Goal: Check status: Check status

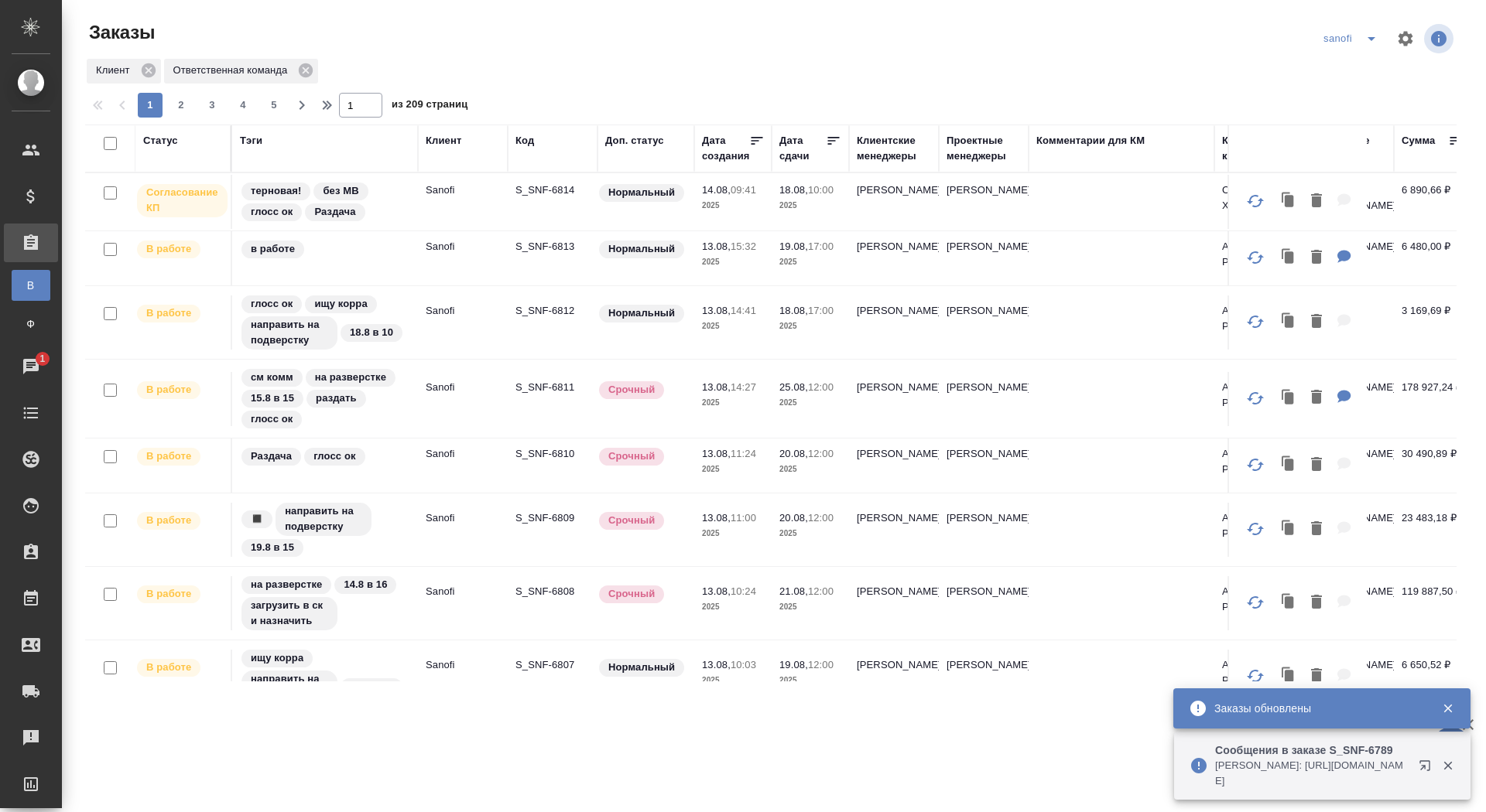
click at [531, 193] on p "S_SNF-6814" at bounding box center [552, 190] width 74 height 15
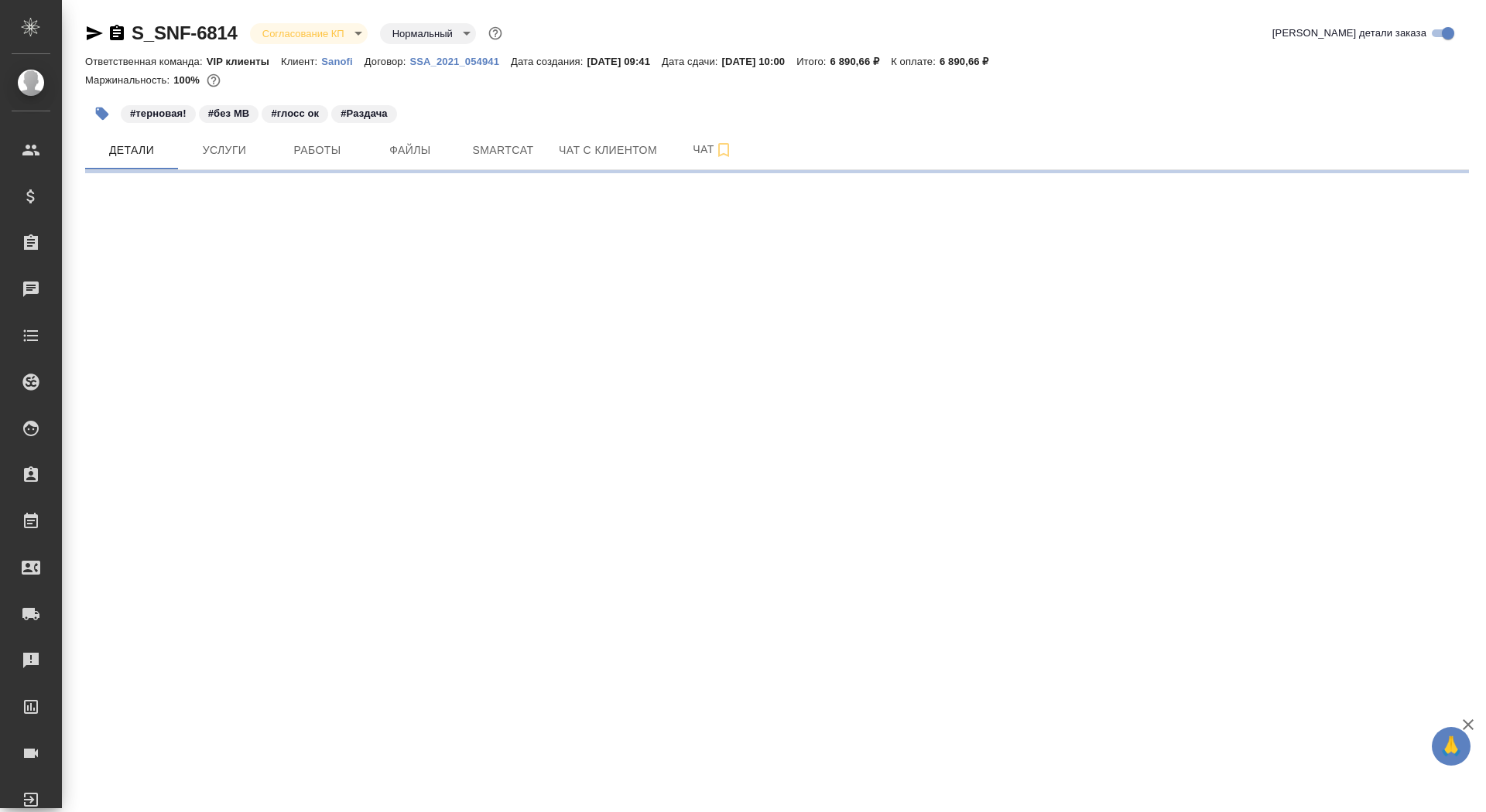
select select "RU"
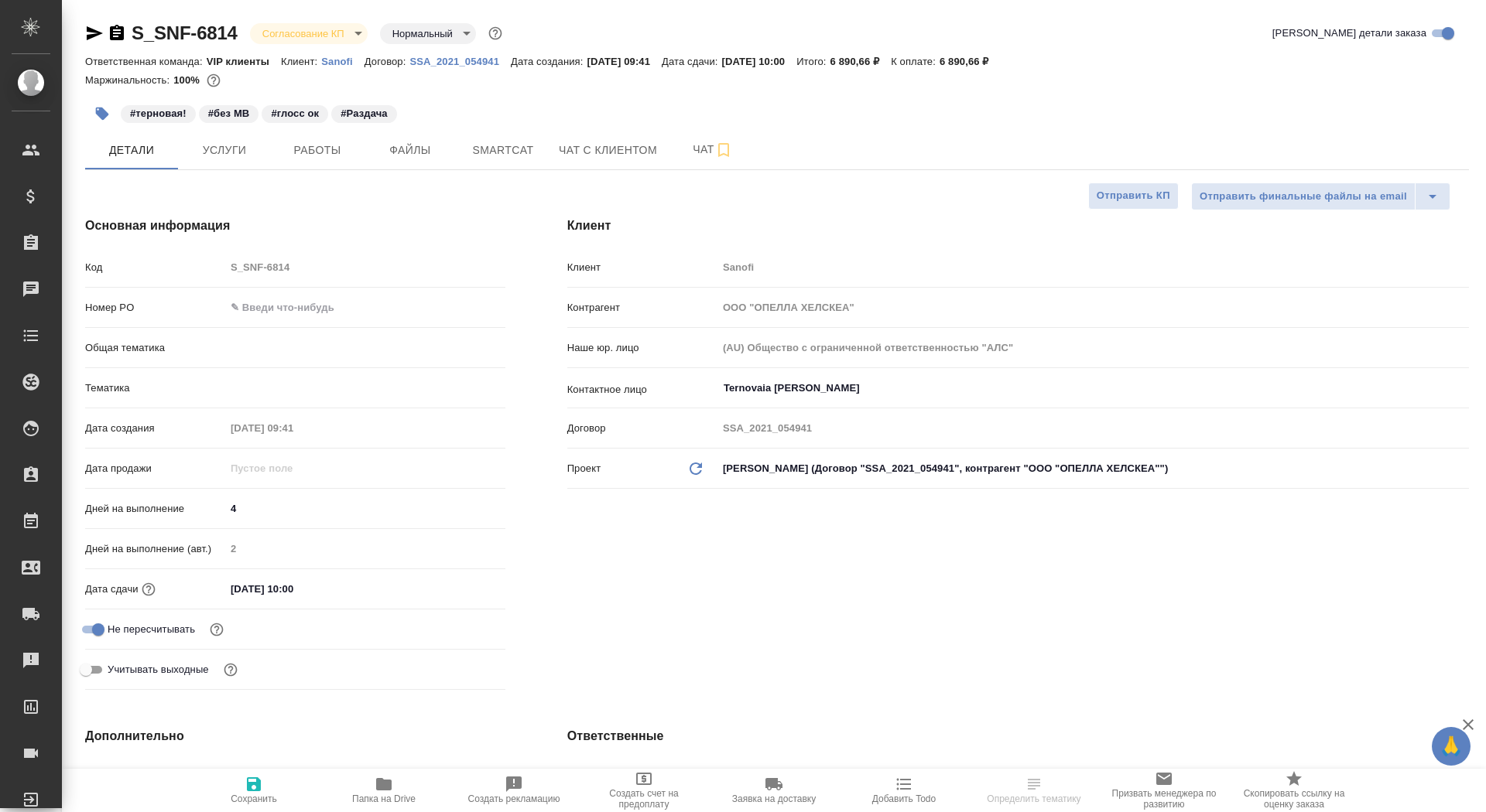
type textarea "x"
type input "[PERSON_NAME]"
type input "Комаров Роман"
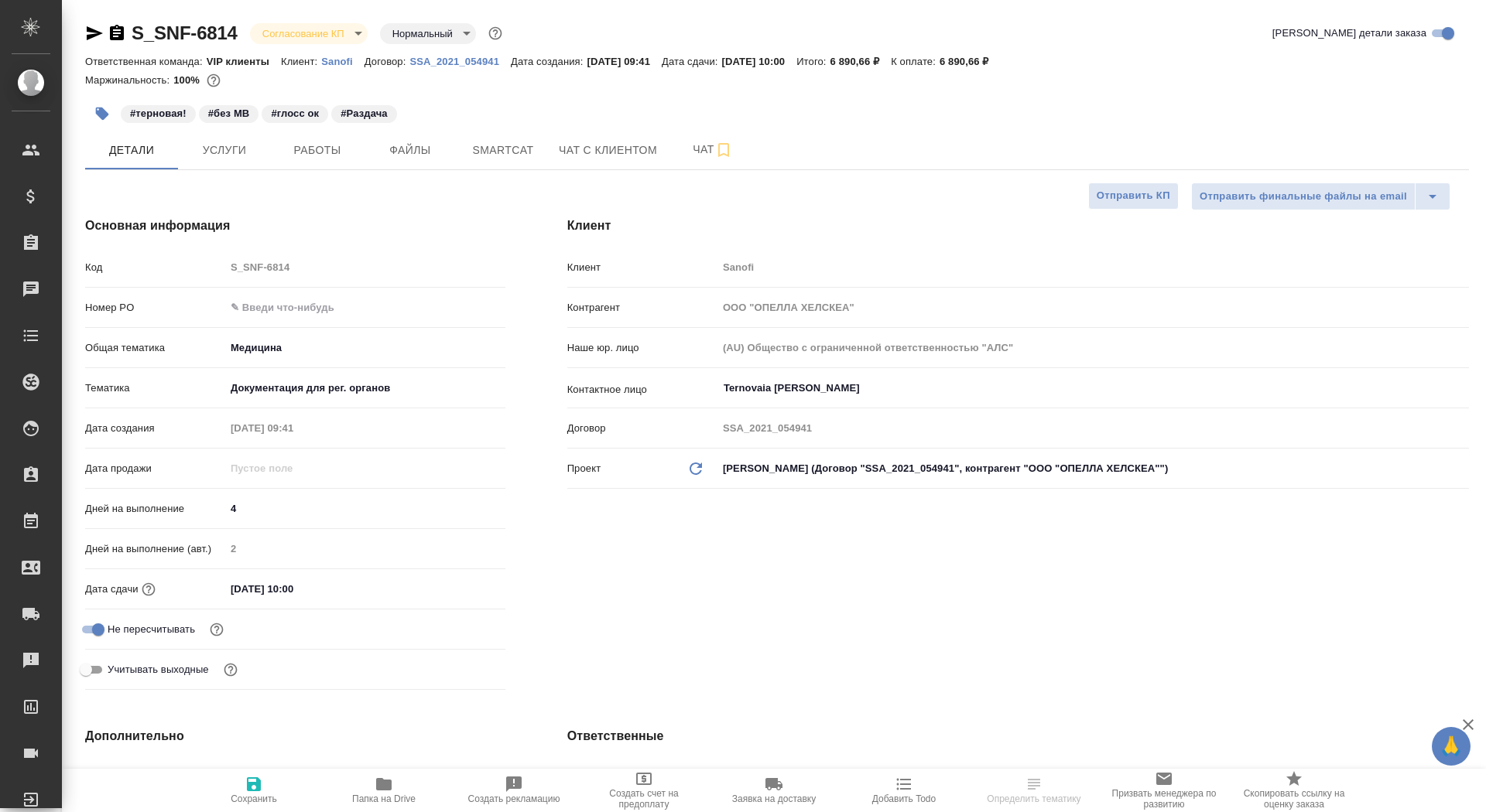
click at [275, 304] on input "text" at bounding box center [365, 307] width 280 height 22
paste input "E005816115"
type input "E005816115"
type textarea "x"
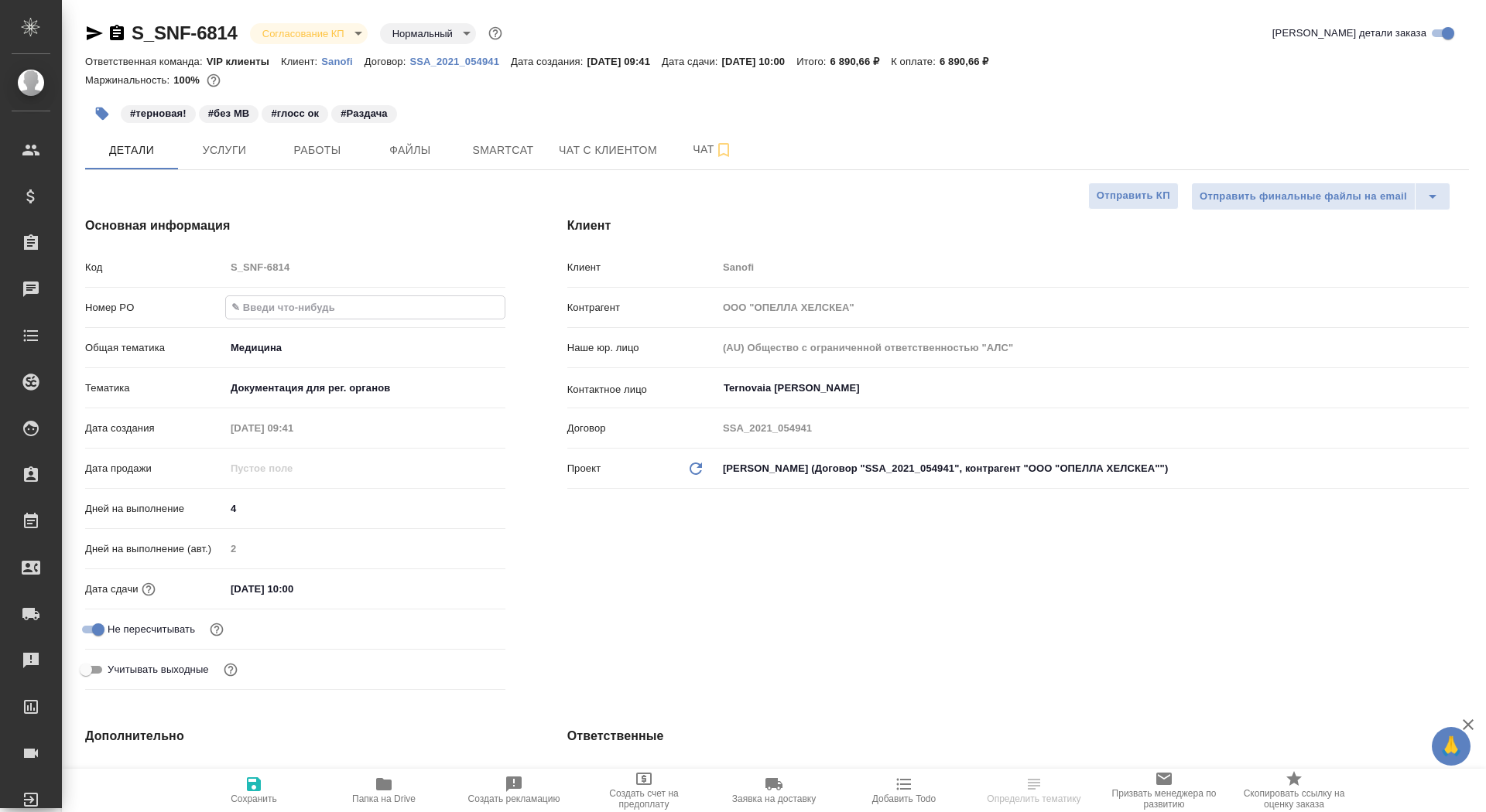
type textarea "x"
type input "E005816115"
click at [244, 798] on span "Сохранить" at bounding box center [254, 799] width 46 height 11
type textarea "x"
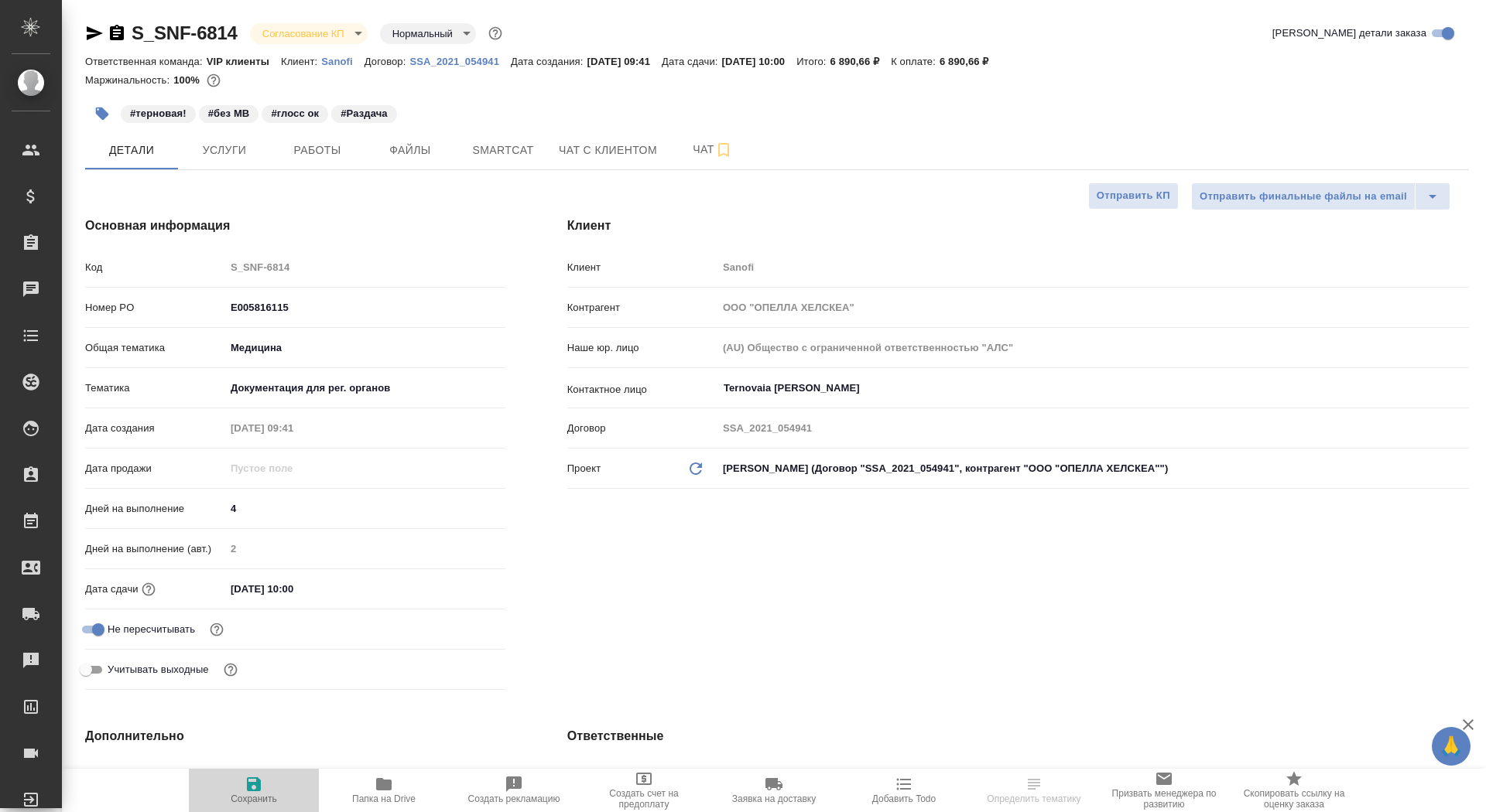
type textarea "x"
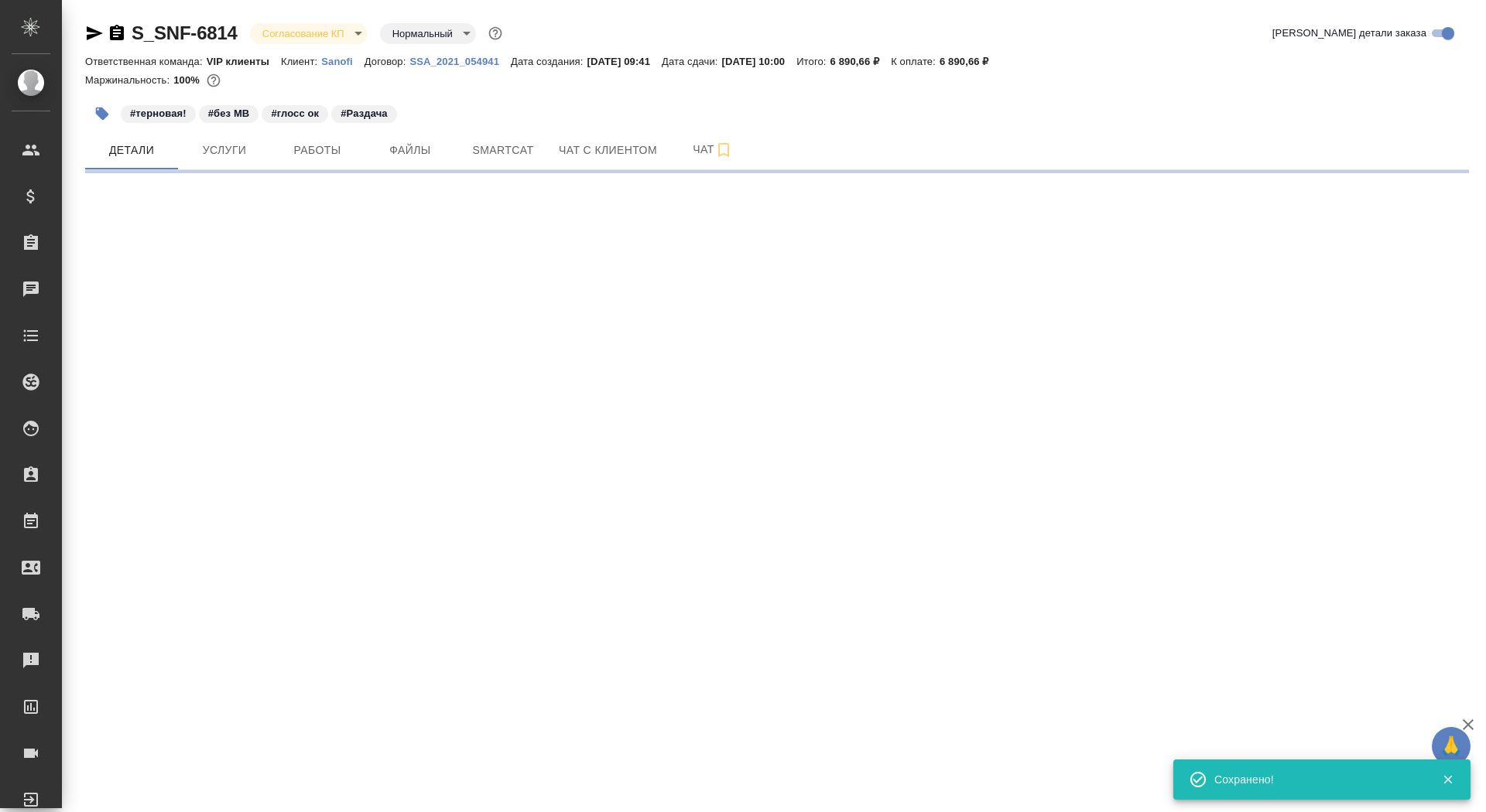
select select "RU"
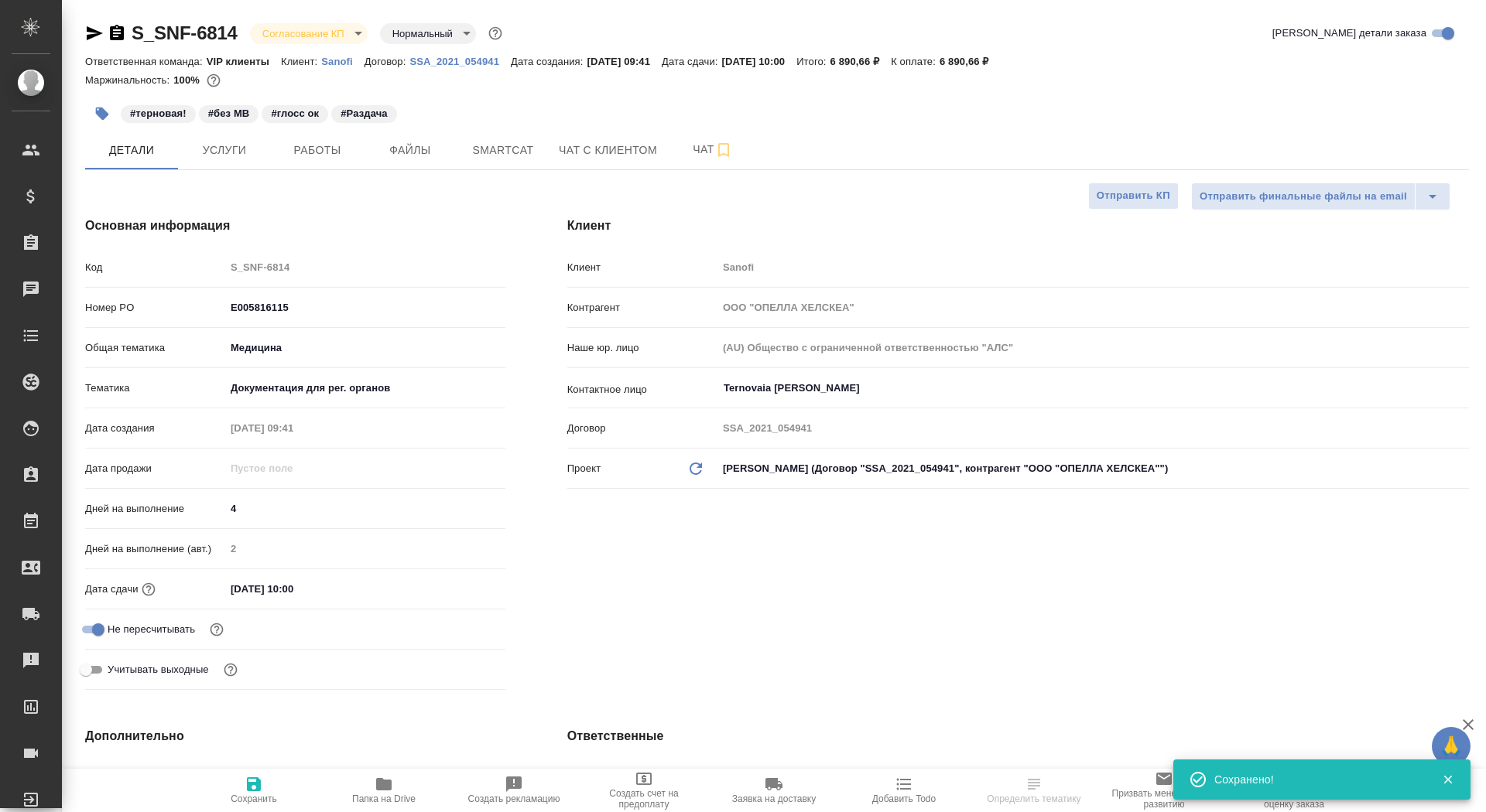
type textarea "x"
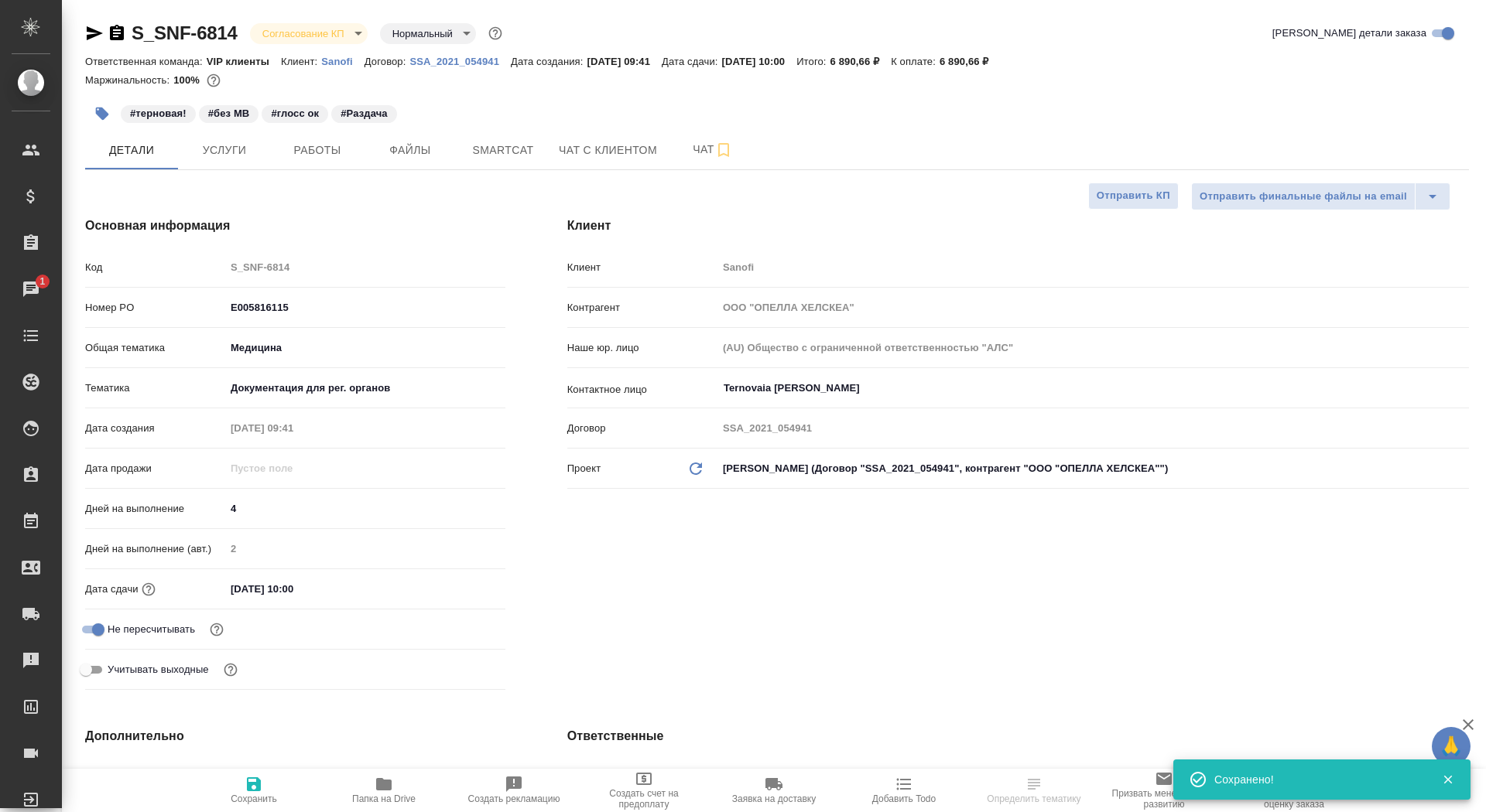
type textarea "x"
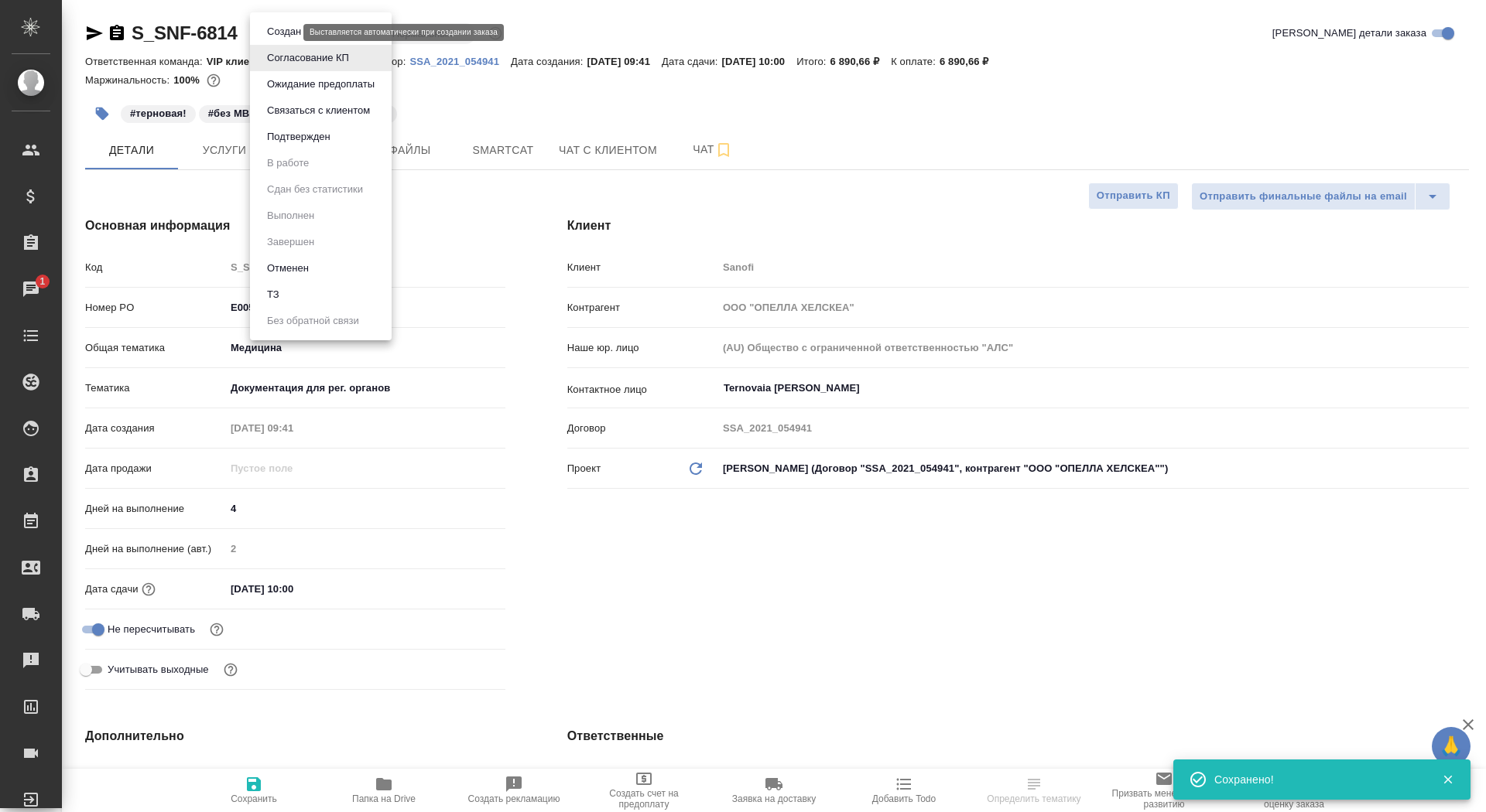
click at [265, 37] on body "🙏 .cls-1 fill:#fff; AWATERA Saydasheva Dilyara Клиенты Спецификации Заказы 1 Ча…" at bounding box center [743, 406] width 1486 height 812
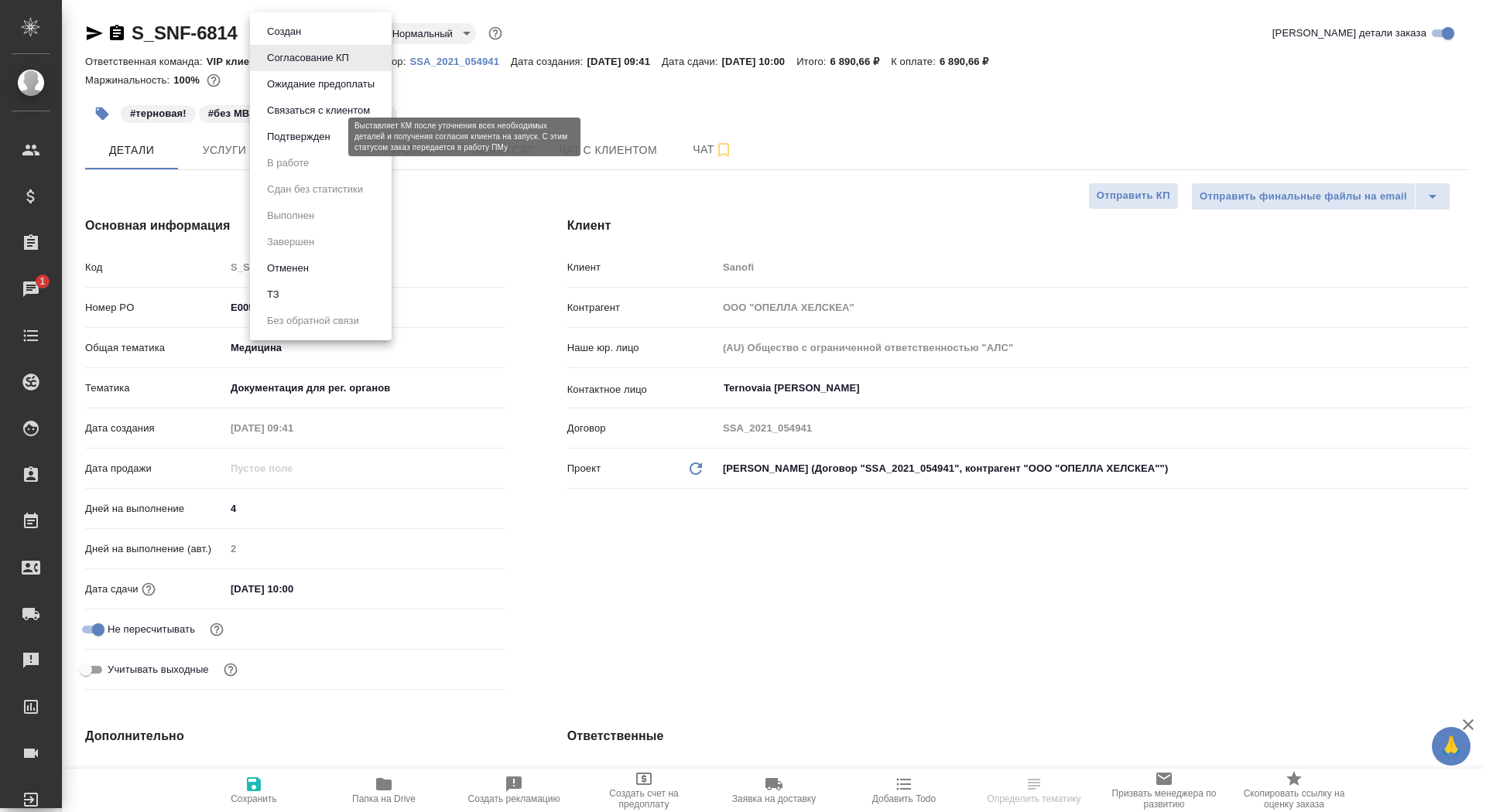
click at [323, 140] on button "Подтвержден" at bounding box center [298, 136] width 73 height 17
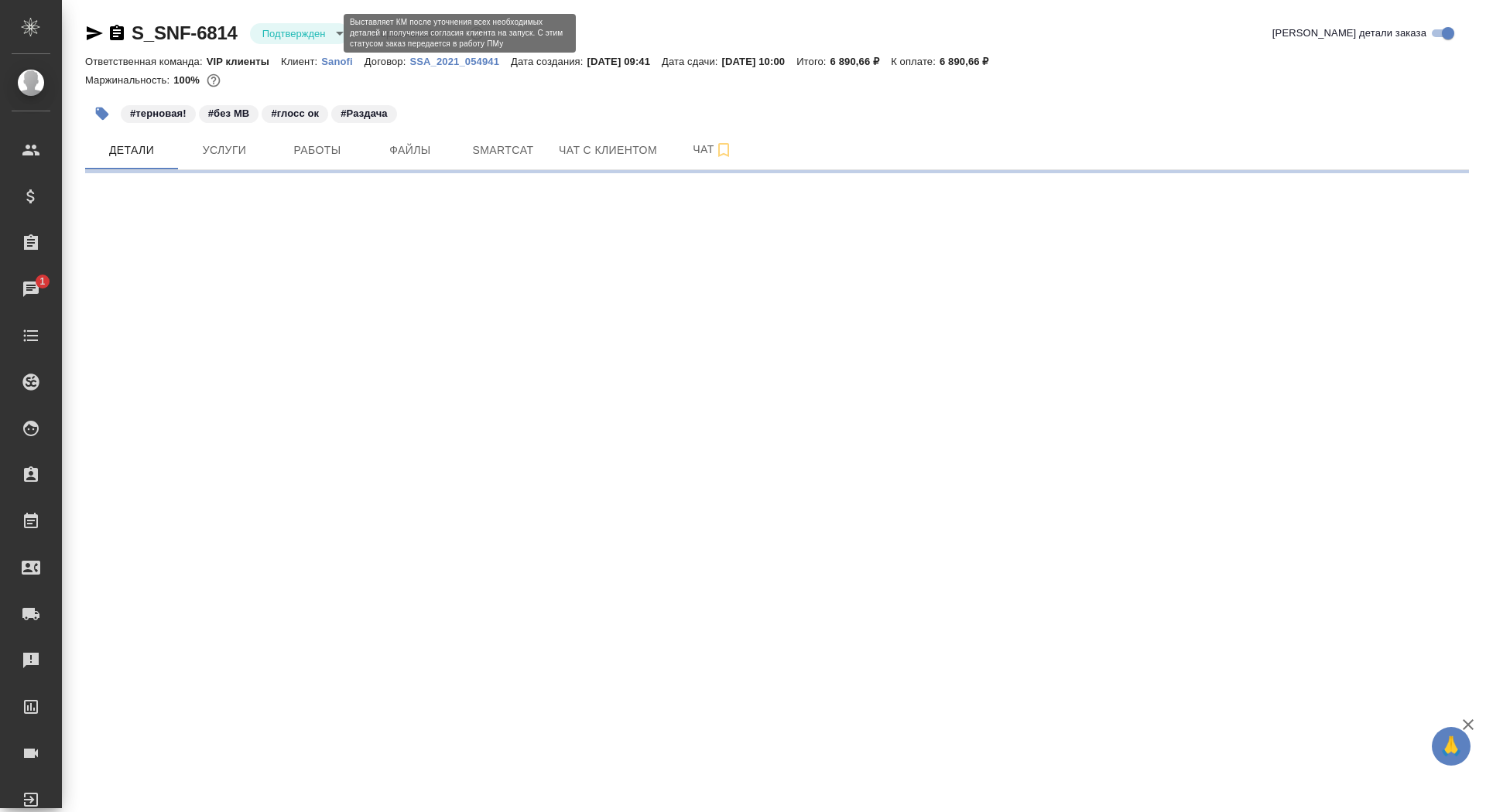
click at [306, 33] on body "🙏 .cls-1 fill:#fff; AWATERA Saydasheva Dilyara Клиенты Спецификации Заказы 1 Ча…" at bounding box center [743, 406] width 1486 height 812
select select "RU"
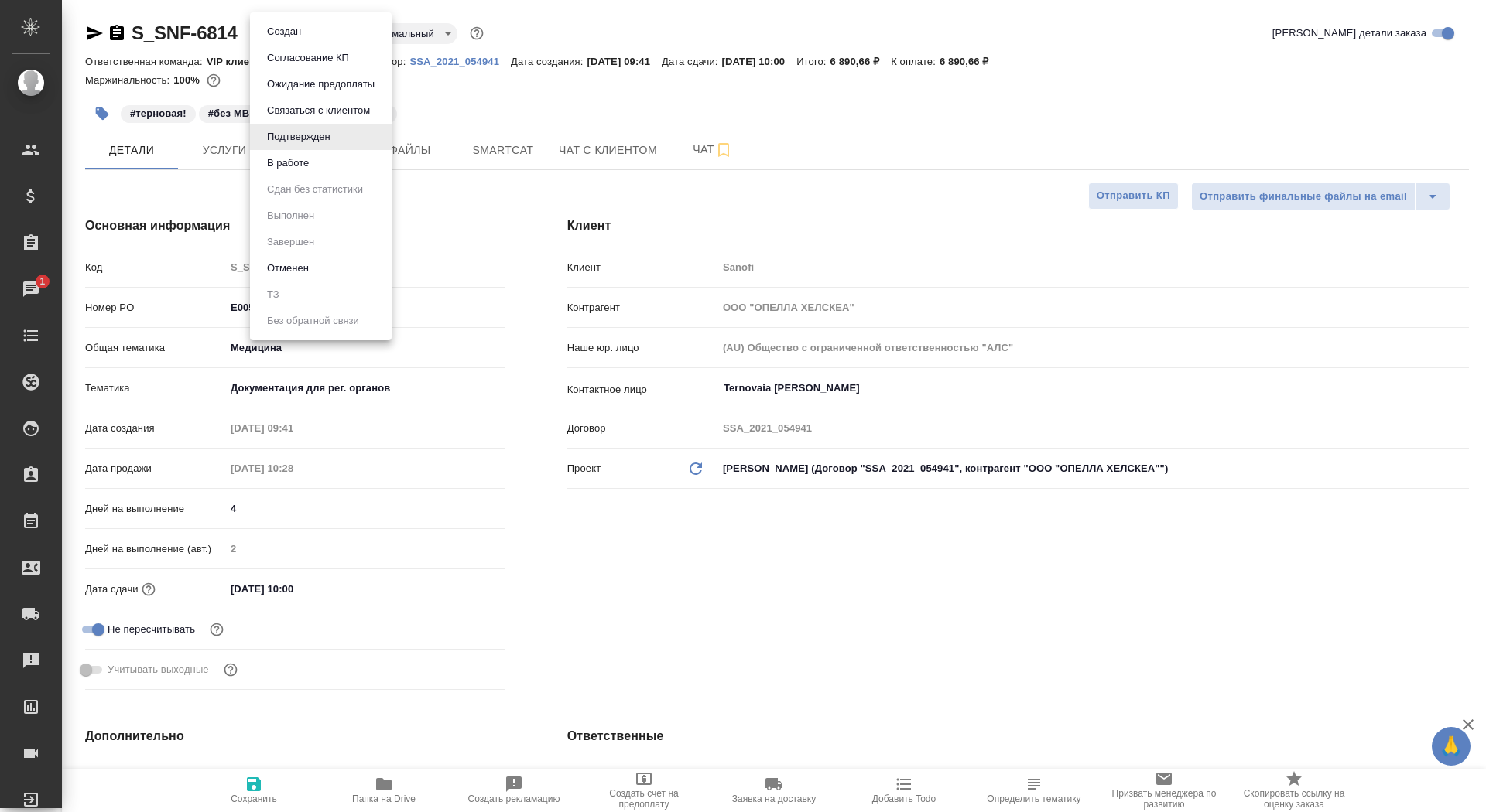
type textarea "x"
click at [311, 160] on button "В работе" at bounding box center [288, 163] width 51 height 17
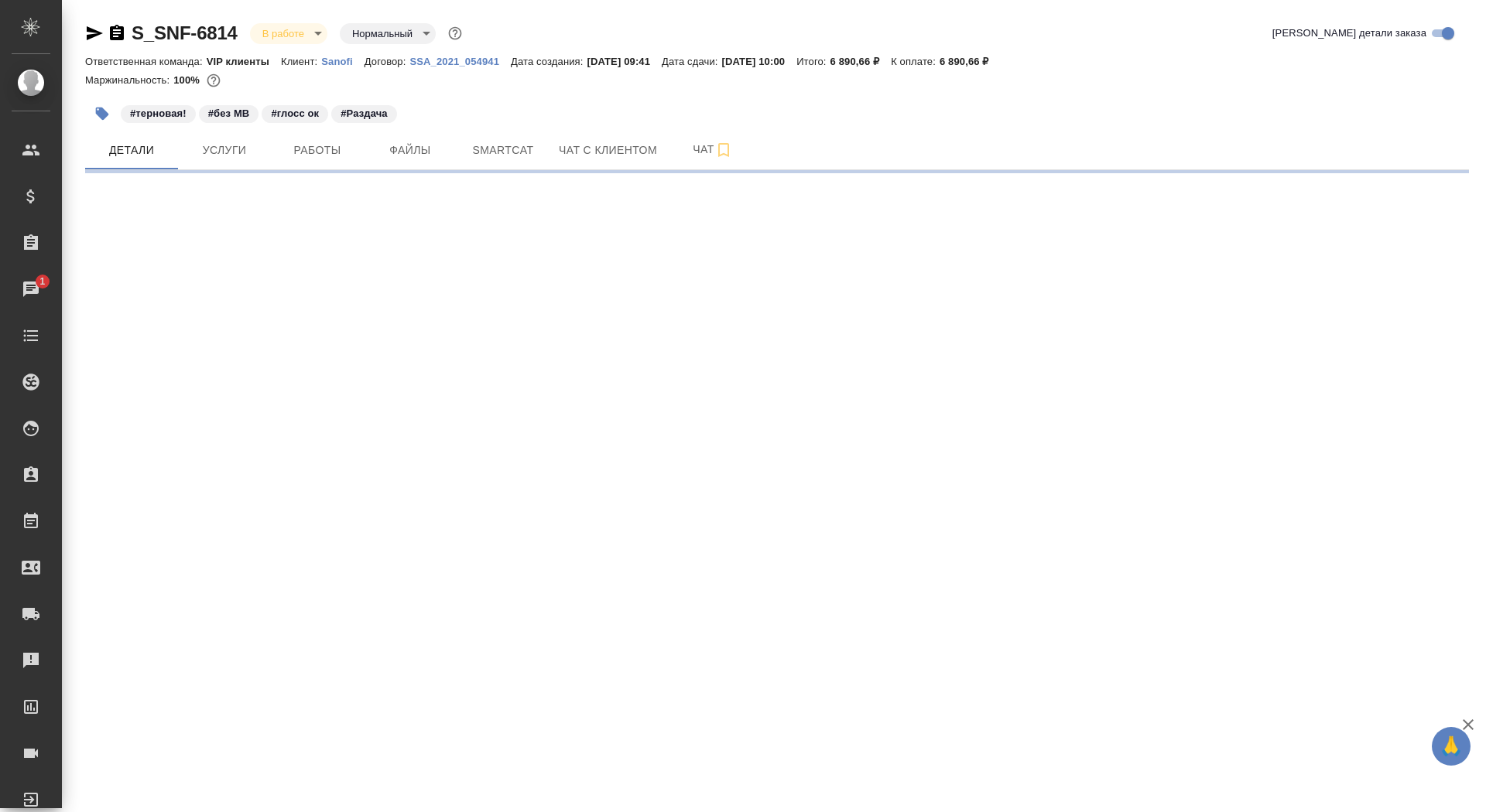
select select "RU"
